Goal: Information Seeking & Learning: Learn about a topic

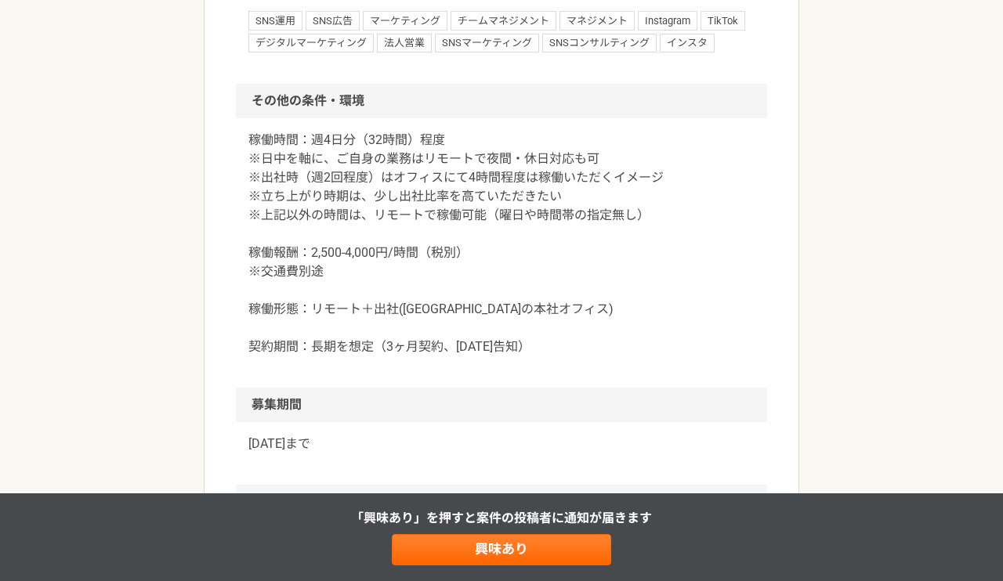
scroll to position [1670, 0]
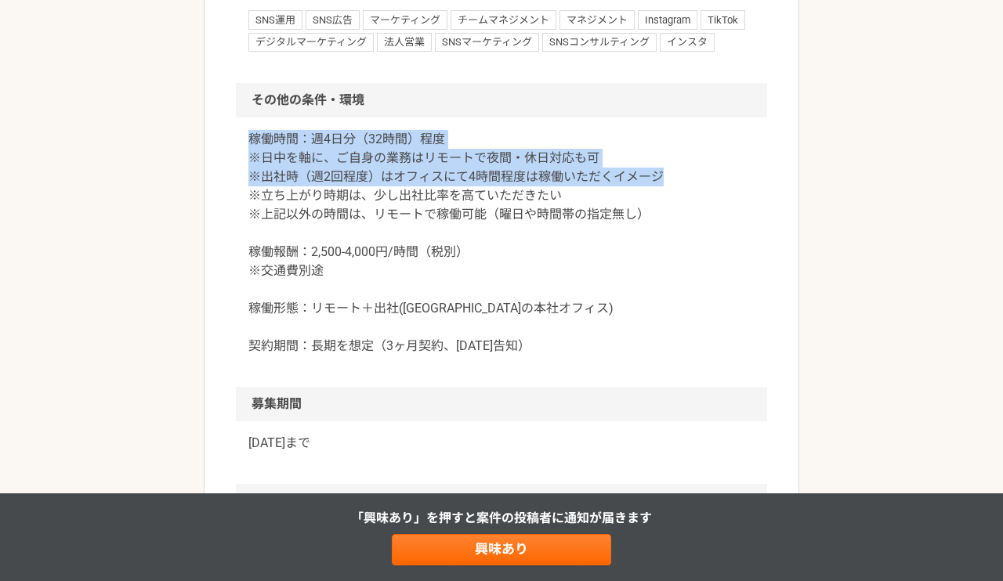
drag, startPoint x: 682, startPoint y: 309, endPoint x: 687, endPoint y: 246, distance: 63.7
click at [687, 246] on section "その他の条件・環境 稼働時間：週4日分（32時間）程度 ※日中を軸に、ご自身の業務はリモートで夜間・休日対応も可 ※出社時（週2回程度）はオフィスにて4時間程…" at bounding box center [501, 235] width 531 height 304
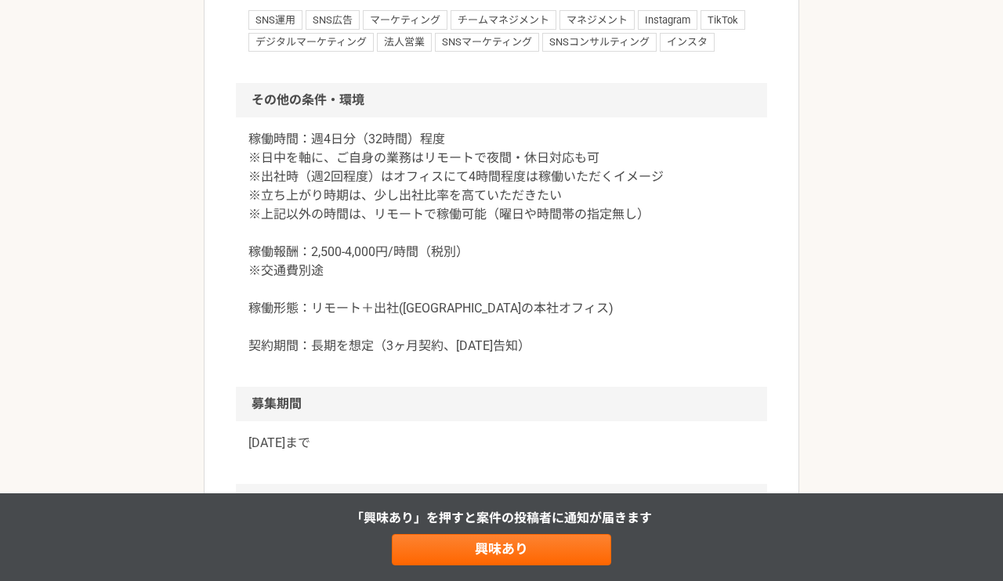
click at [657, 325] on p "稼働時間：週4日分（32時間）程度 ※日中を軸に、ご自身の業務はリモートで夜間・休日対応も可 ※出社時（週2回程度）はオフィスにて4時間程度は稼働いただくイメ…" at bounding box center [501, 243] width 506 height 226
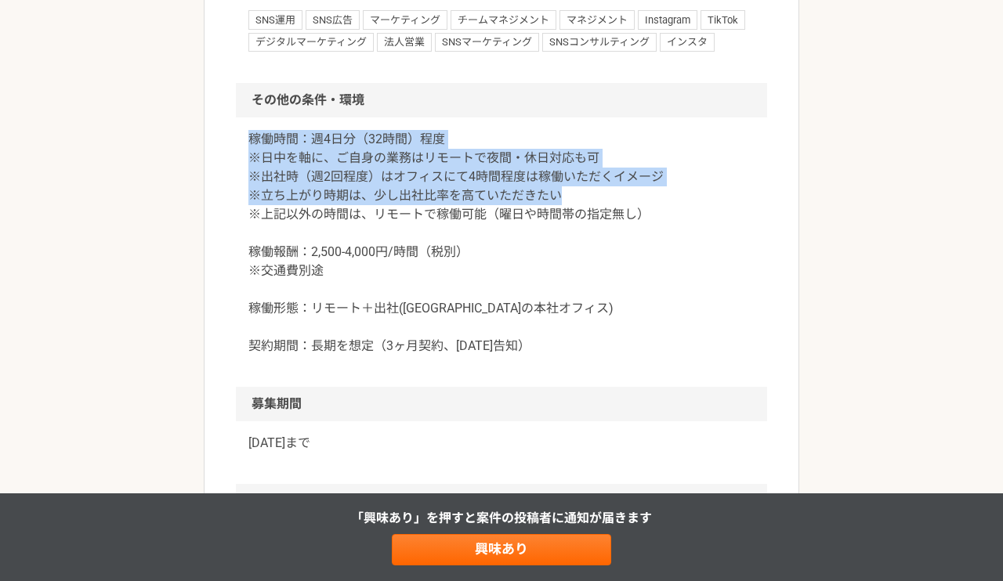
drag, startPoint x: 660, startPoint y: 332, endPoint x: 668, endPoint y: 258, distance: 74.9
click at [668, 258] on div "稼働時間：週4日分（32時間）程度 ※日中を軸に、ご自身の業務はリモートで夜間・休日対応も可 ※出社時（週2回程度）はオフィスにて4時間程度は稼働いただくイメ…" at bounding box center [501, 253] width 531 height 270
copy p "稼働時間：週4日分（32時間）程度 ※日中を軸に、ご自身の業務はリモートで夜間・休日対応も可 ※出社時（週2回程度）はオフィスにて4時間程度は稼働いただくイメ…"
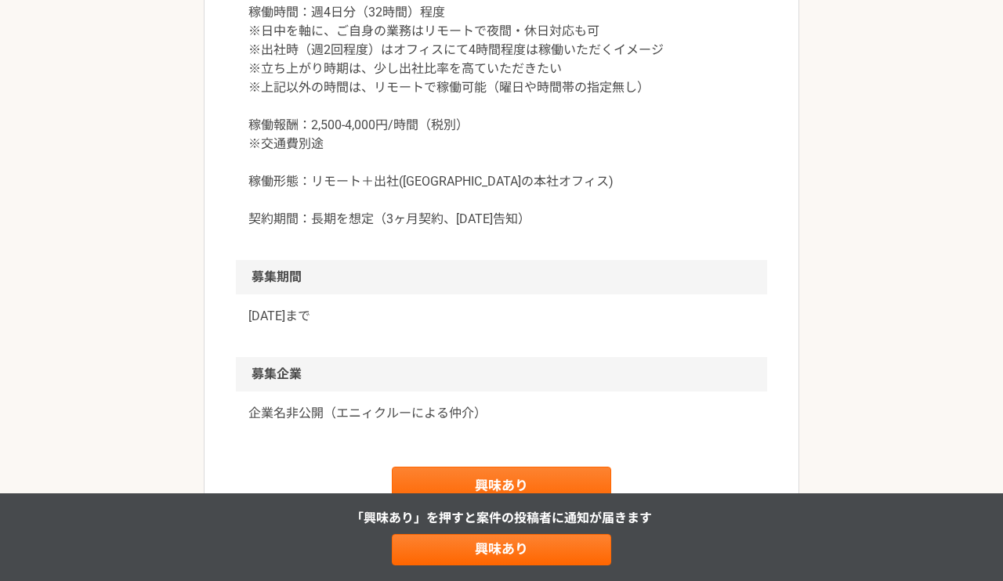
scroll to position [1798, 0]
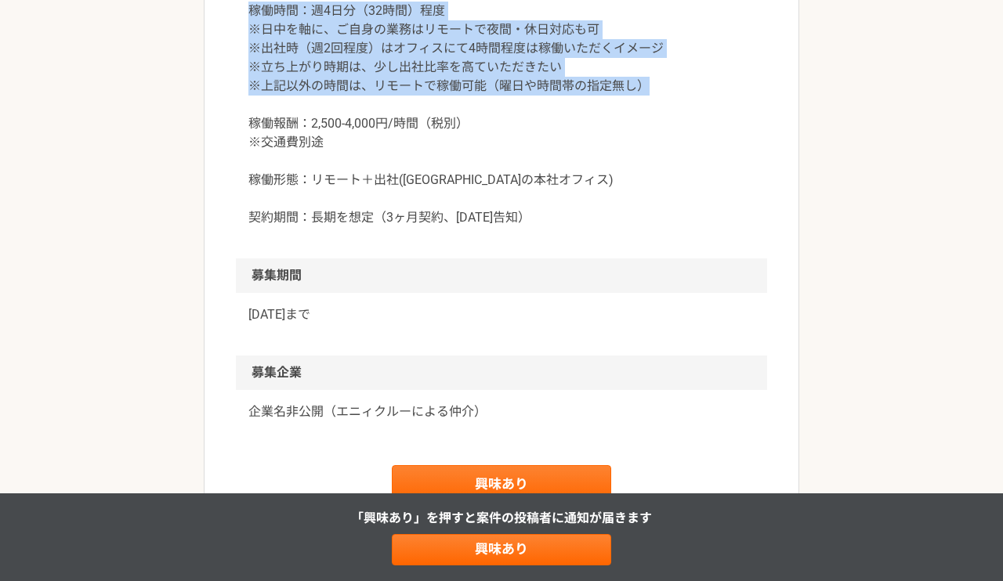
drag, startPoint x: 653, startPoint y: 212, endPoint x: 247, endPoint y: 143, distance: 412.4
click at [247, 143] on div "稼働時間：週4日分（32時間）程度 ※日中を軸に、ご自身の業務はリモートで夜間・休日対応も可 ※出社時（週2回程度）はオフィスにて4時間程度は稼働いただくイメ…" at bounding box center [501, 124] width 531 height 270
drag, startPoint x: 469, startPoint y: 259, endPoint x: 249, endPoint y: 142, distance: 248.5
click at [249, 142] on p "稼働時間：週4日分（32時間）程度 ※日中を軸に、ご自身の業務はリモートで夜間・休日対応も可 ※出社時（週2回程度）はオフィスにて4時間程度は稼働いただくイメ…" at bounding box center [501, 115] width 506 height 226
copy p "稼働時間：週4日分（32時間）程度 ※日中を軸に、ご自身の業務はリモートで夜間・休日対応も可 ※出社時（週2回程度）はオフィスにて4時間程度は稼働いただくイメ…"
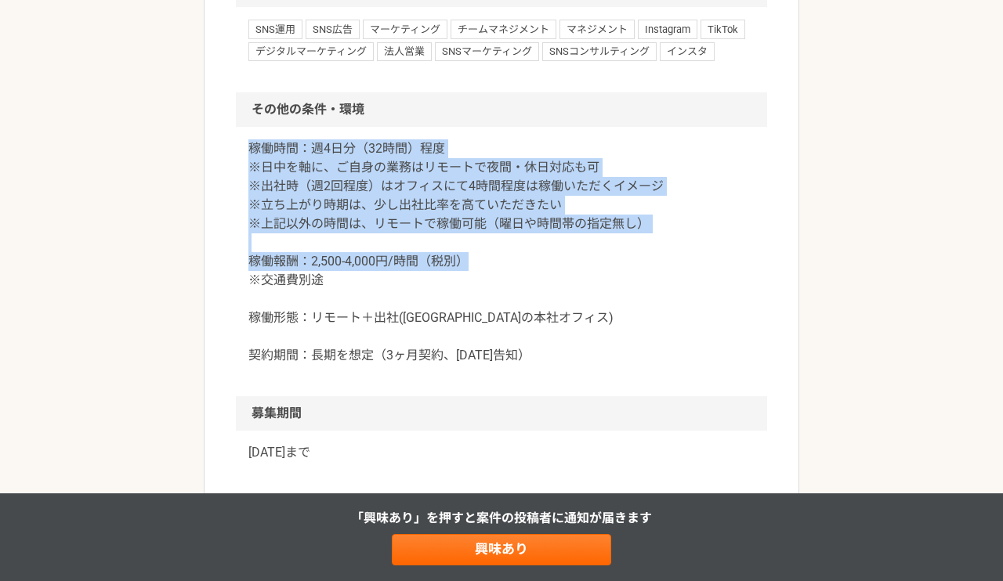
scroll to position [1664, 0]
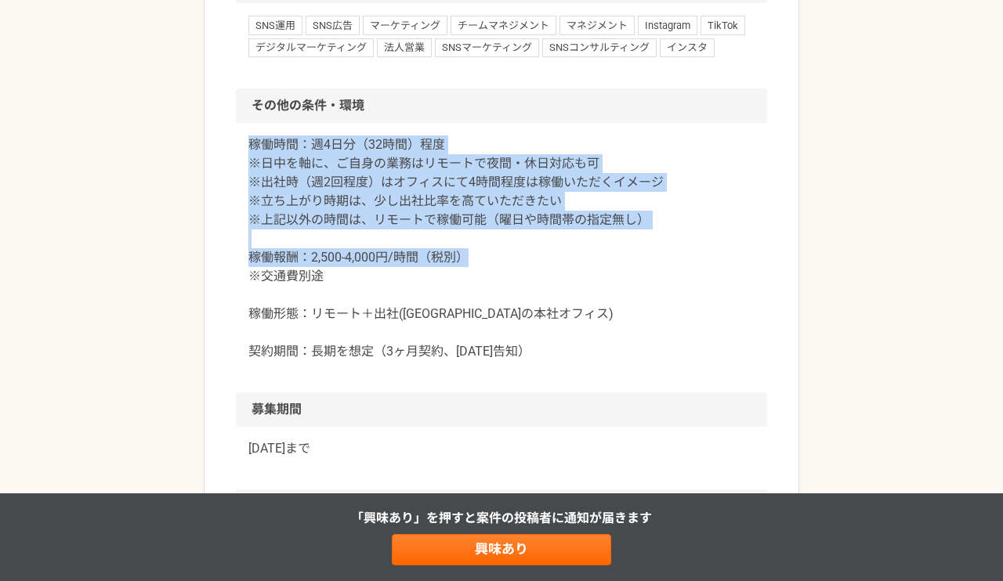
click at [566, 265] on div "稼働時間：週4日分（32時間）程度 ※日中を軸に、ご自身の業務はリモートで夜間・休日対応も可 ※出社時（週2回程度）はオフィスにて4時間程度は稼働いただくイメ…" at bounding box center [501, 258] width 531 height 270
